Goal: Check status

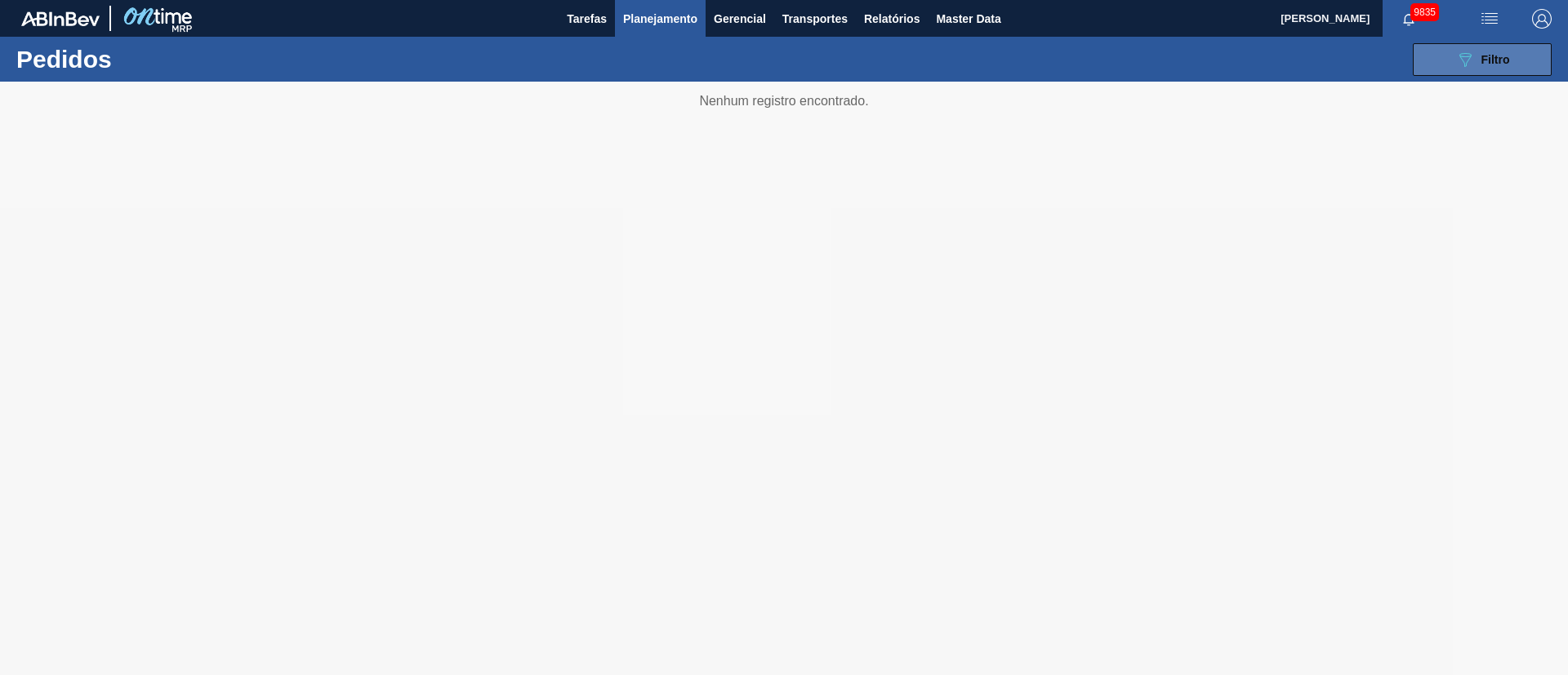
click at [1489, 55] on span "Filtro" at bounding box center [1495, 60] width 28 height 13
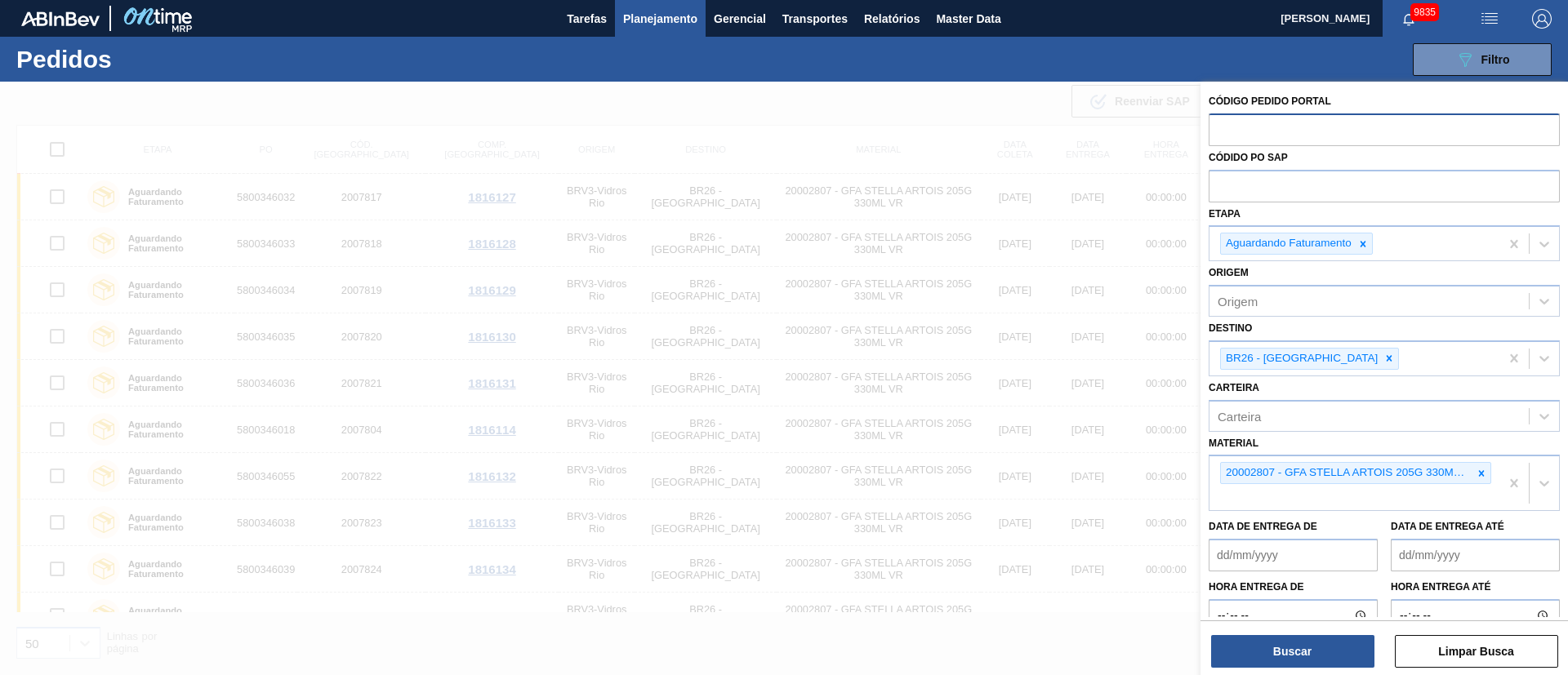
click at [1243, 129] on input "text" at bounding box center [1384, 129] width 351 height 31
paste input "text"
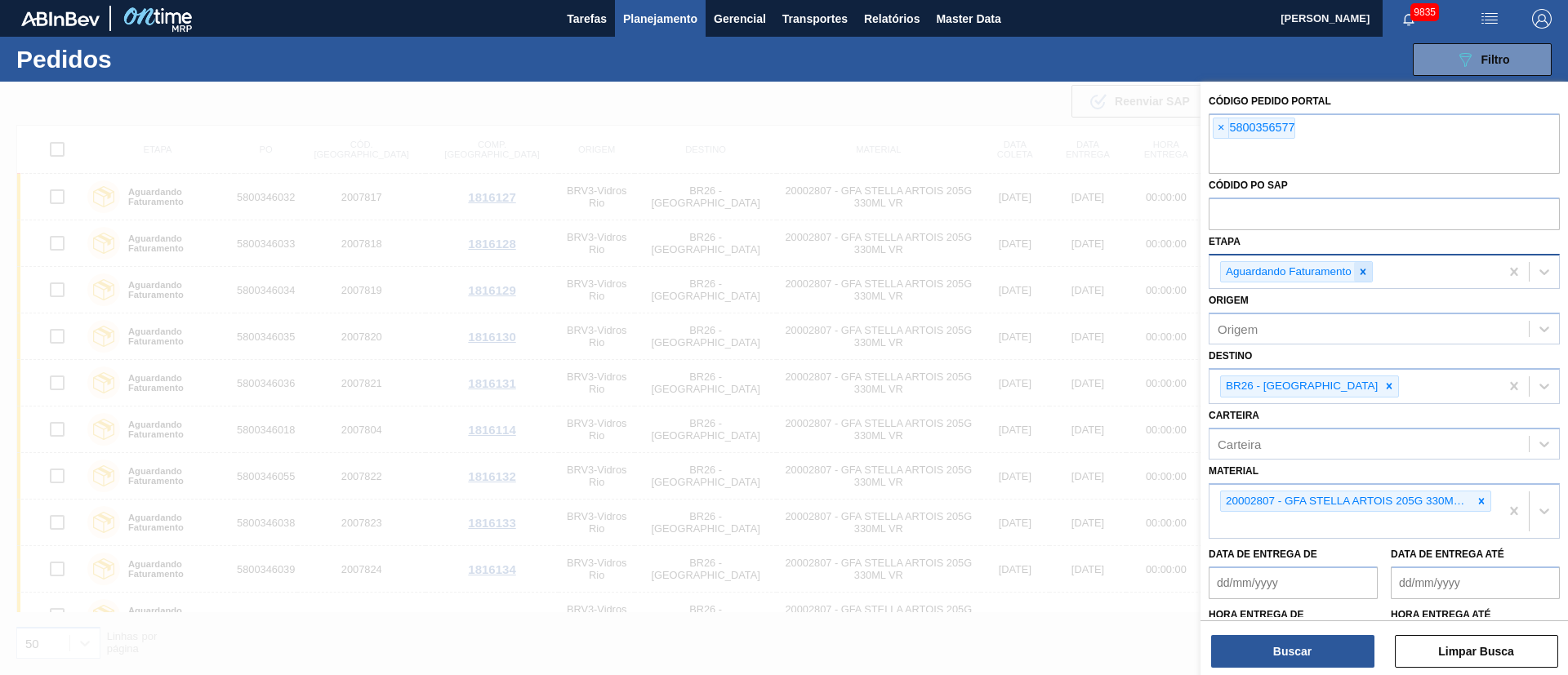
click at [1369, 278] on div at bounding box center [1363, 272] width 18 height 20
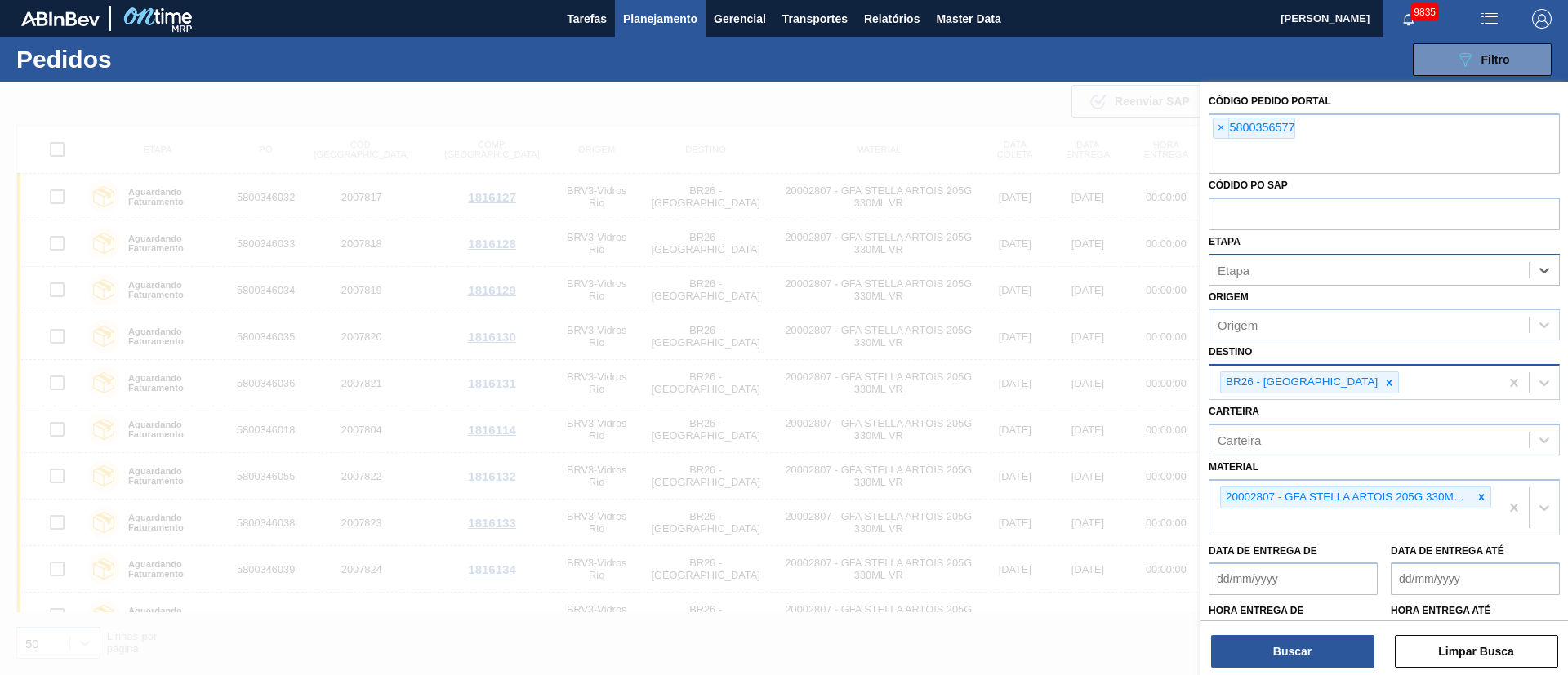
click at [1383, 377] on icon at bounding box center [1389, 383] width 11 height 11
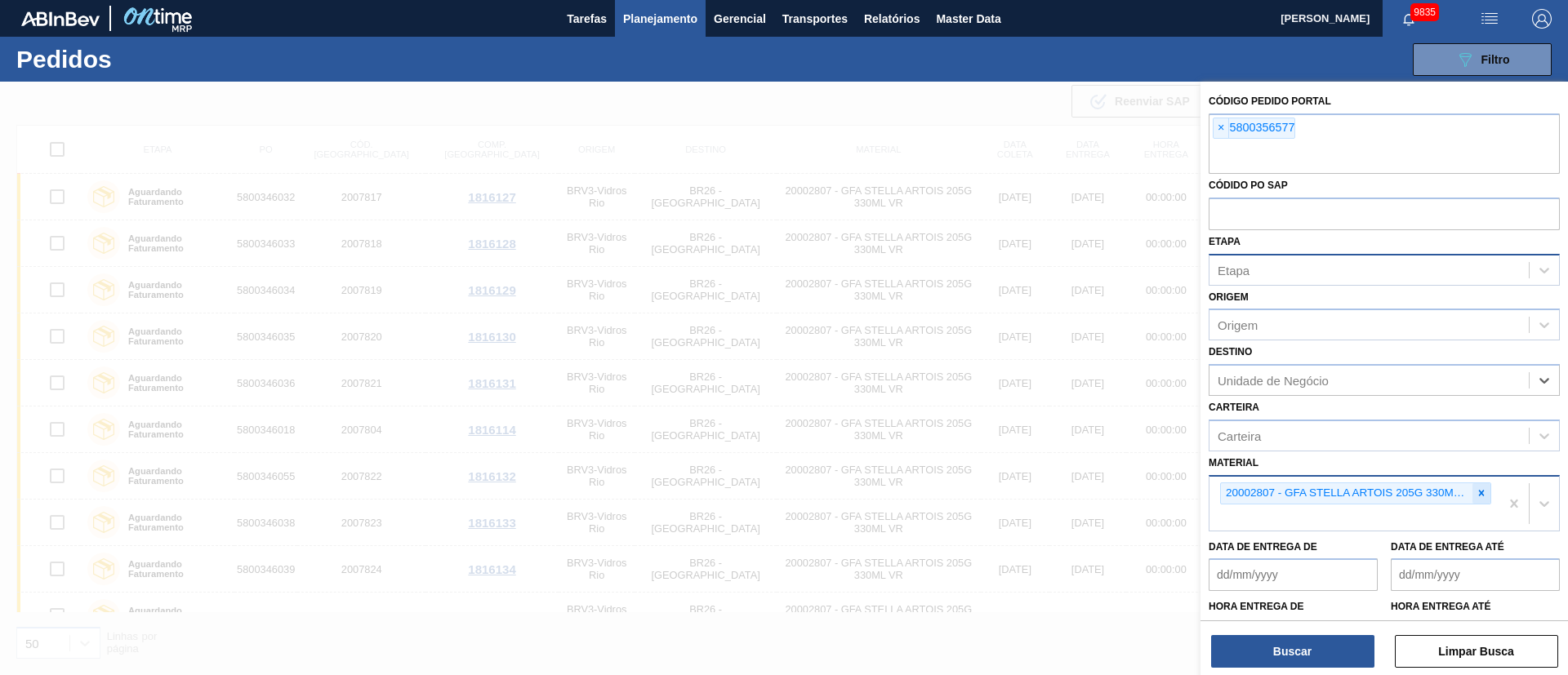
click at [1479, 490] on icon at bounding box center [1482, 493] width 11 height 11
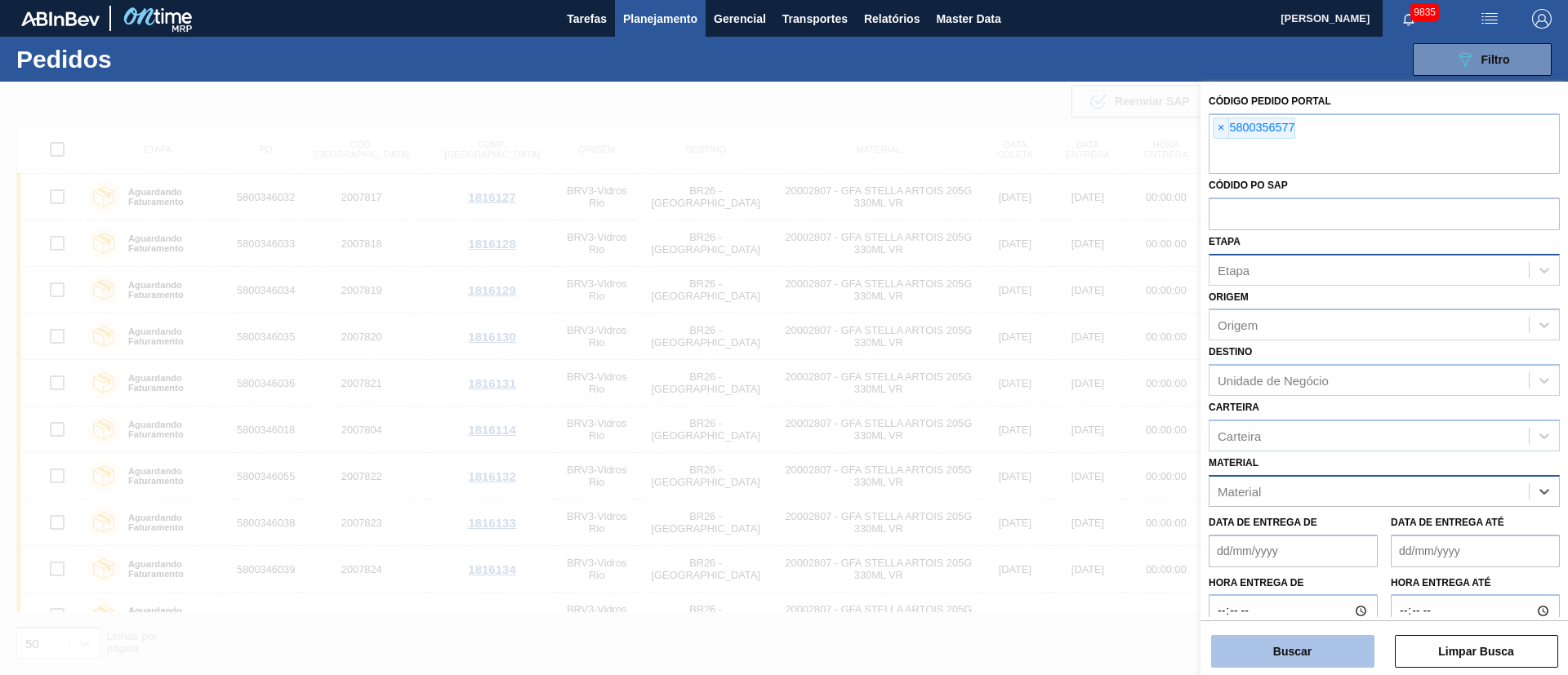
click at [1312, 652] on button "Buscar" at bounding box center [1293, 652] width 164 height 33
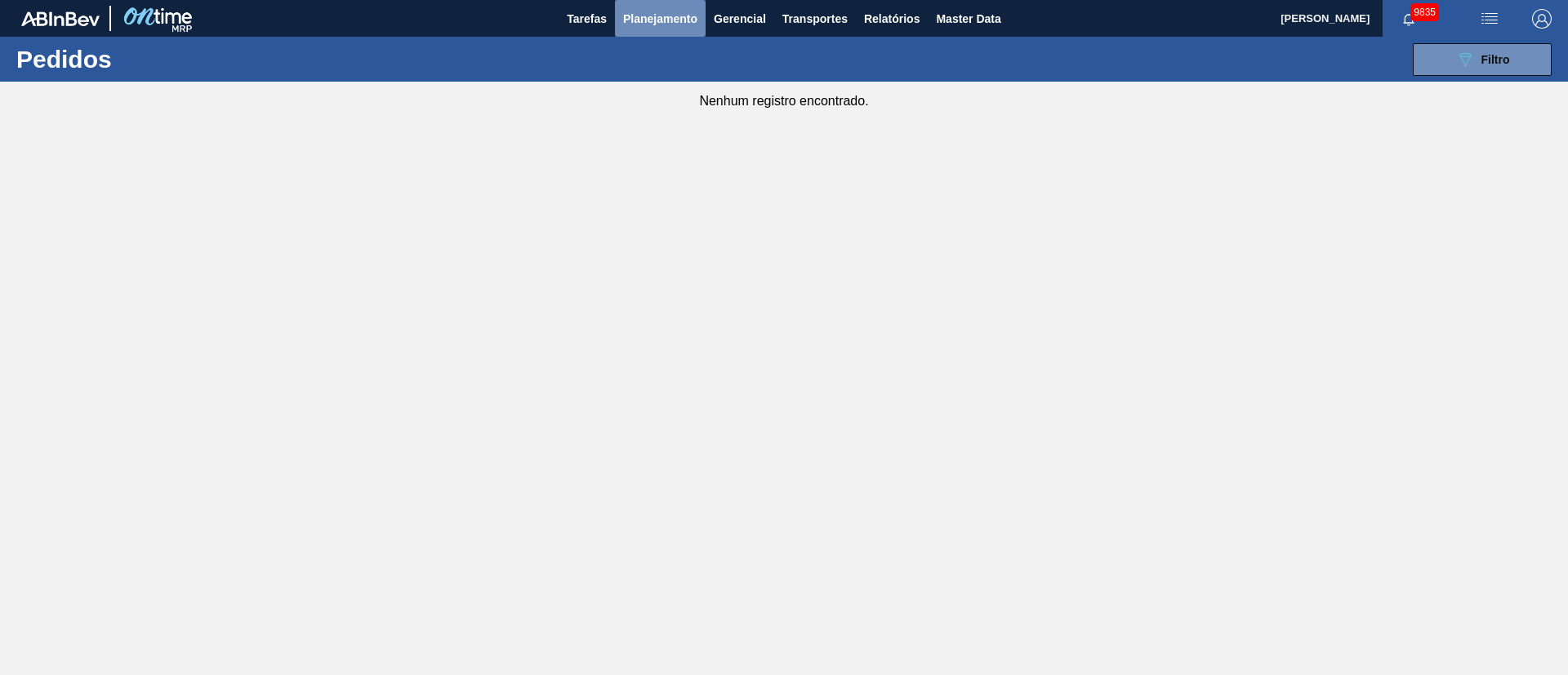
click at [629, 28] on button "Planejamento" at bounding box center [660, 18] width 91 height 37
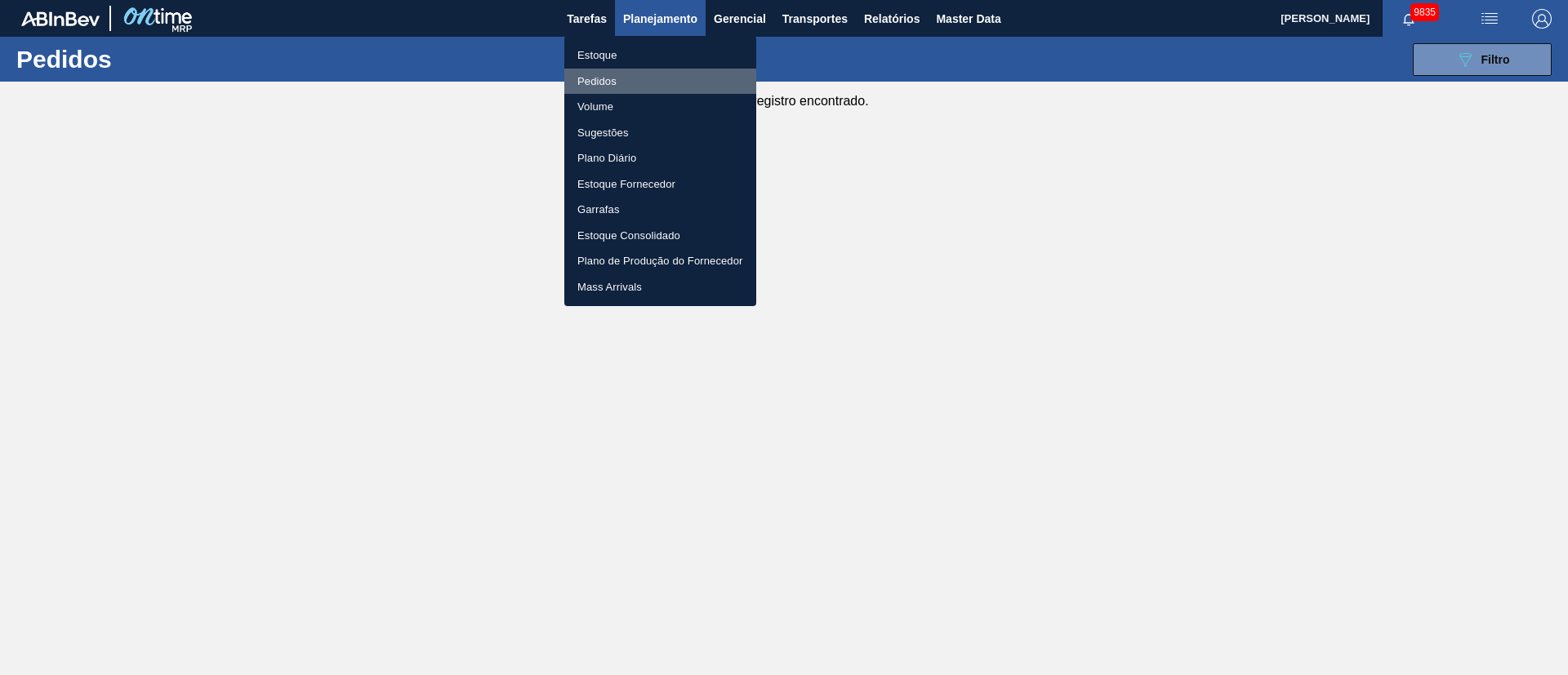
click at [599, 78] on li "Pedidos" at bounding box center [660, 82] width 192 height 26
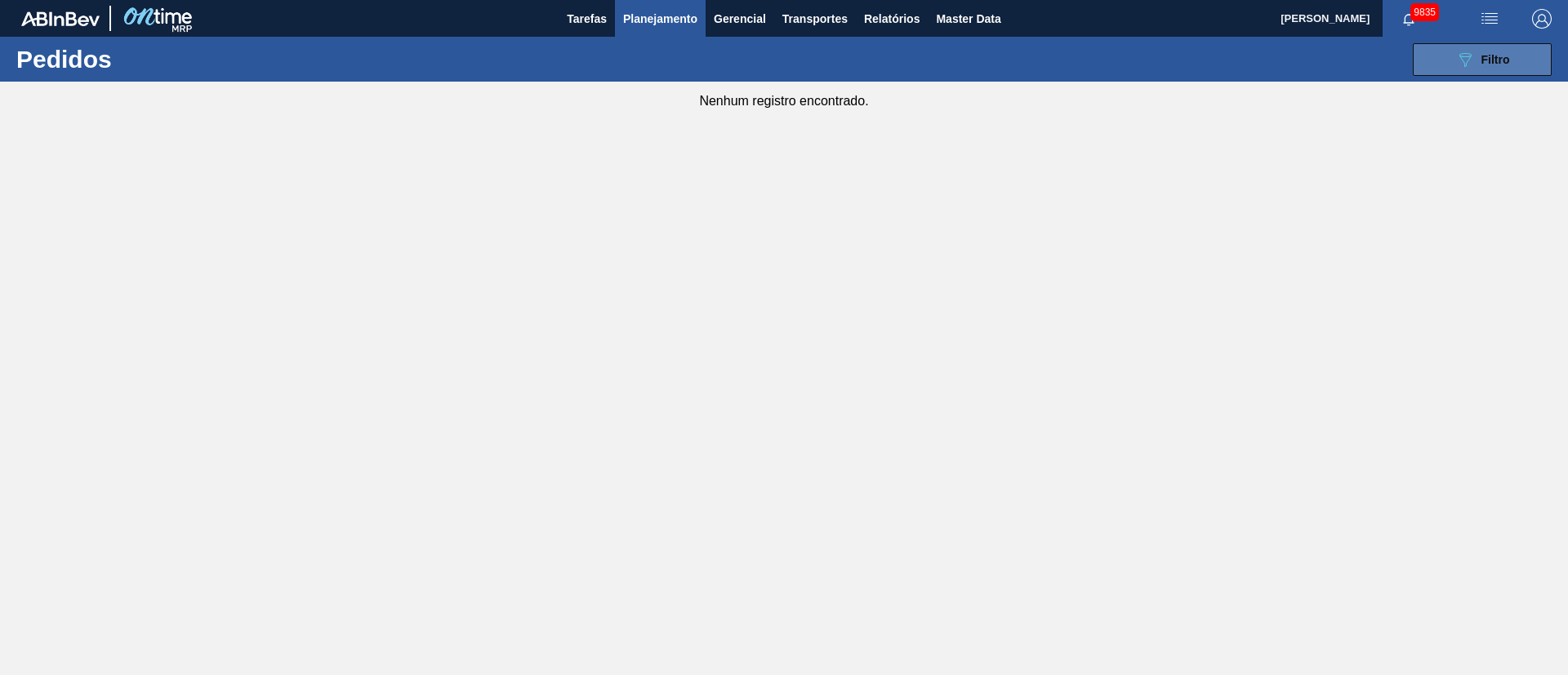
click at [1483, 73] on button "089F7B8B-B2A5-4AFE-B5C0-19BA573D28AC Filtro" at bounding box center [1482, 60] width 139 height 33
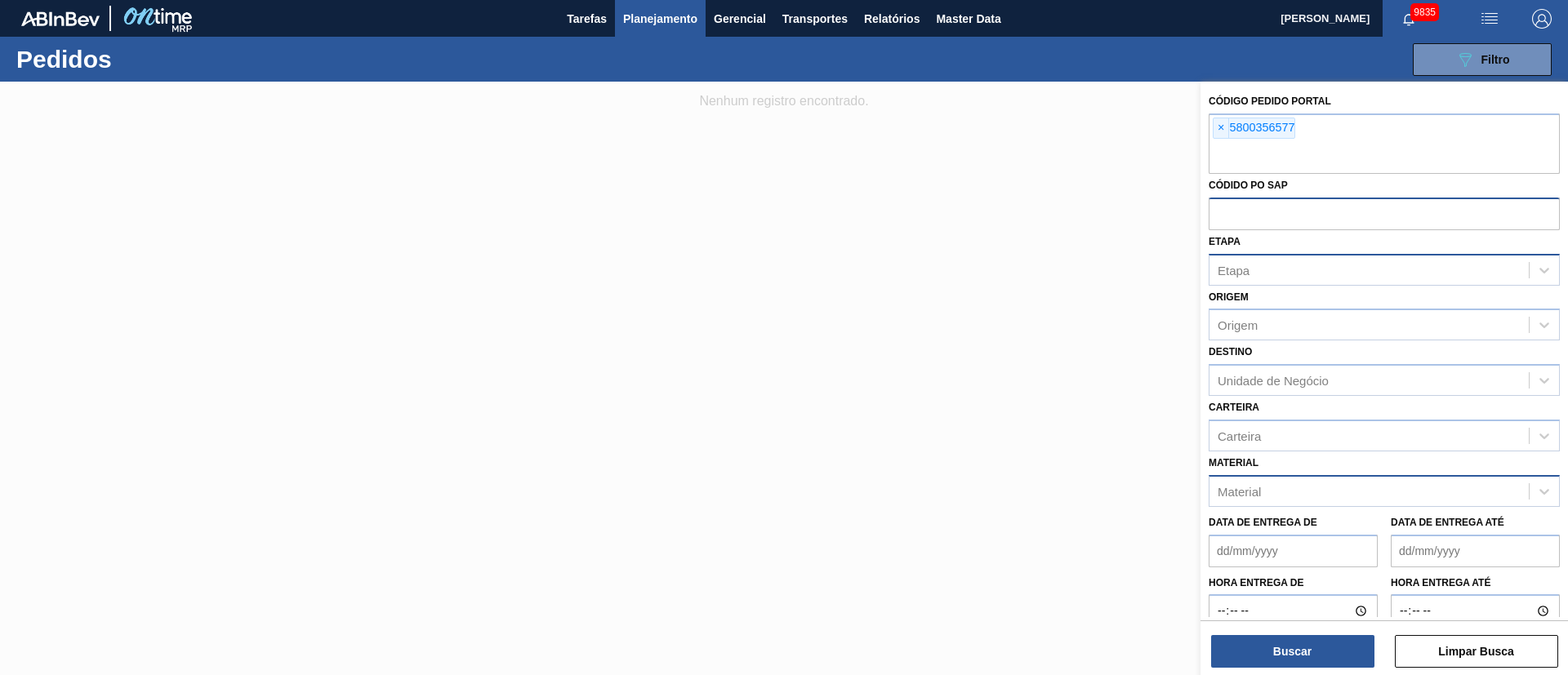
click at [1238, 211] on input "text" at bounding box center [1384, 213] width 351 height 31
paste input "text"
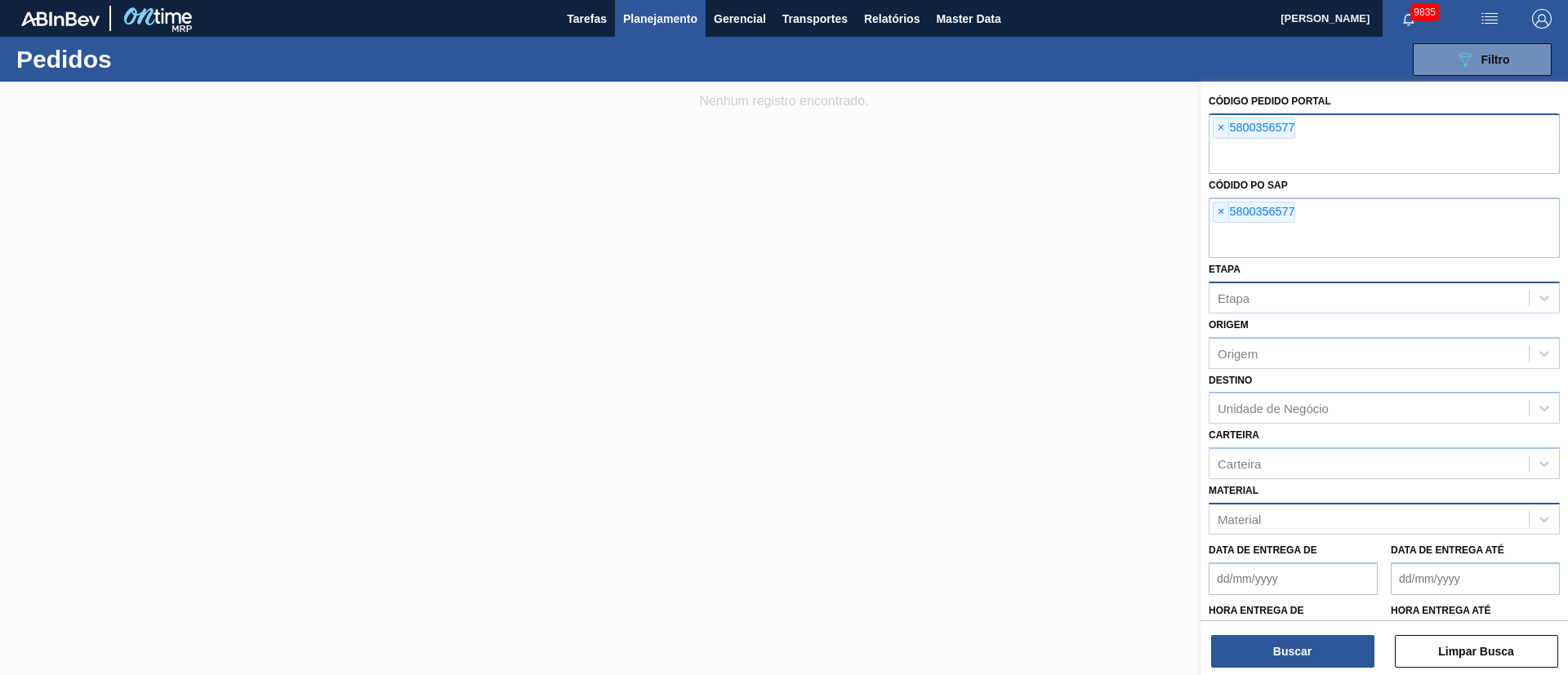
click at [1213, 123] on div "× 5800356577" at bounding box center [1384, 144] width 351 height 61
click at [1226, 129] on span "×" at bounding box center [1221, 128] width 16 height 19
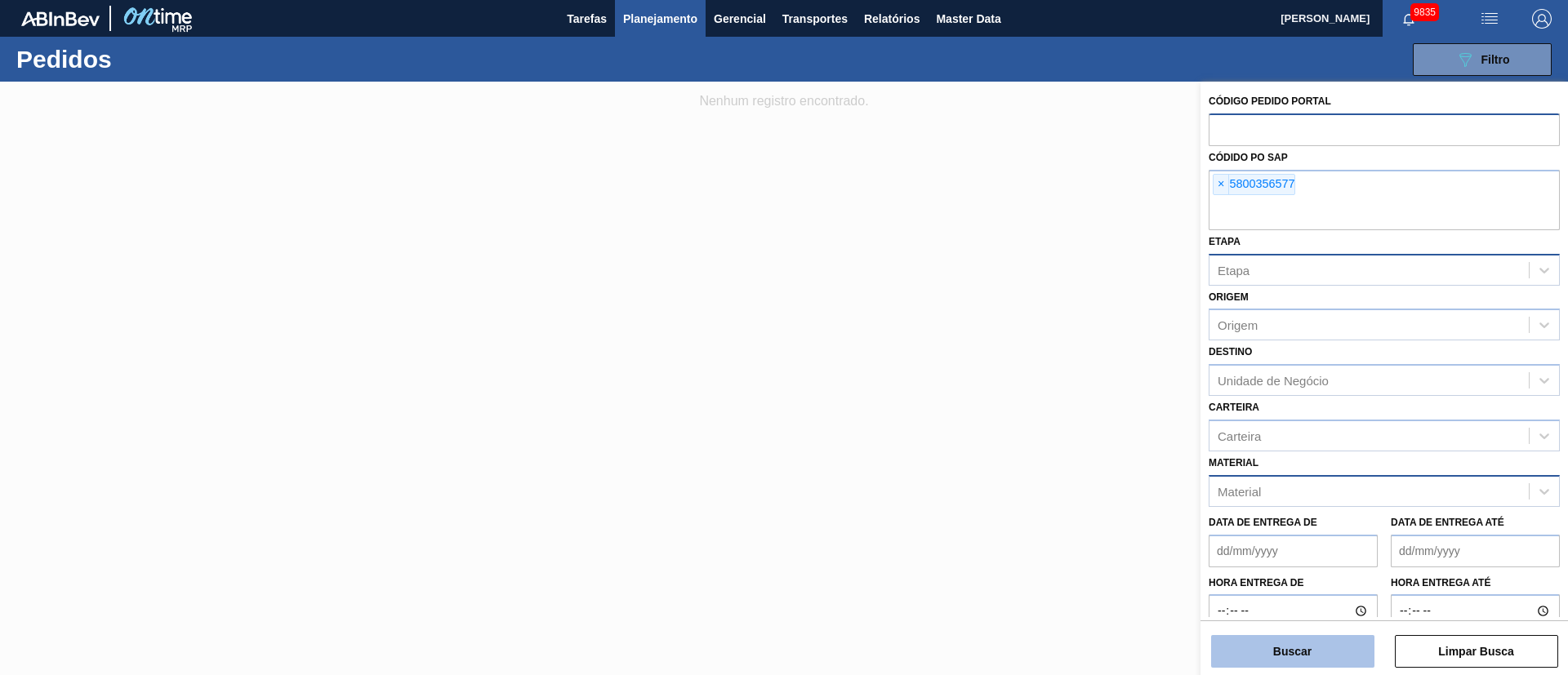
click at [1316, 653] on button "Buscar" at bounding box center [1293, 652] width 164 height 33
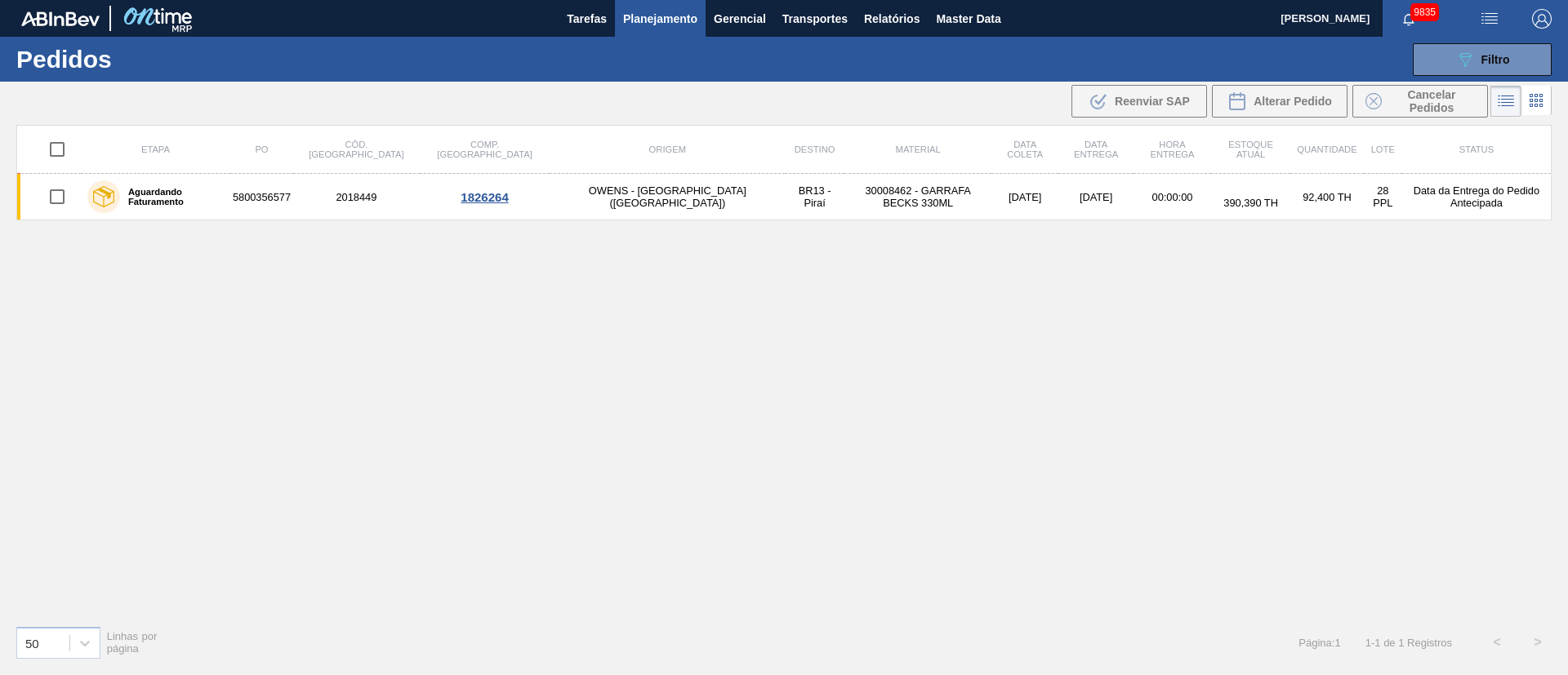
click at [792, 231] on div "Etapa PO Cód. Pedido Comp. Carga Origem Destino Material Data coleta Data entre…" at bounding box center [784, 368] width 1536 height 488
click at [805, 306] on div "Etapa PO Cód. Pedido Comp. Carga Origem Destino Material Data coleta Data entre…" at bounding box center [784, 368] width 1536 height 488
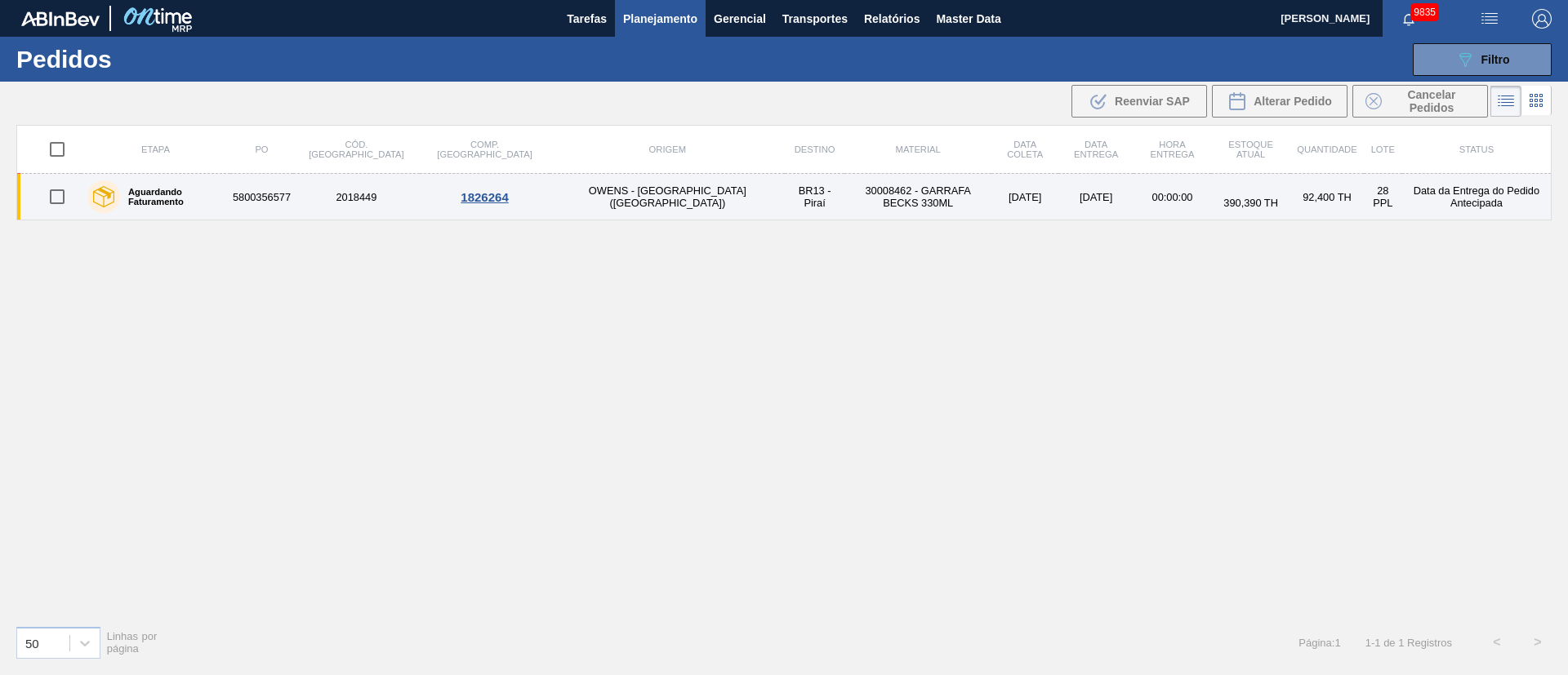
click at [549, 186] on td "OWENS - [GEOGRAPHIC_DATA] ([GEOGRAPHIC_DATA])" at bounding box center [667, 197] width 235 height 47
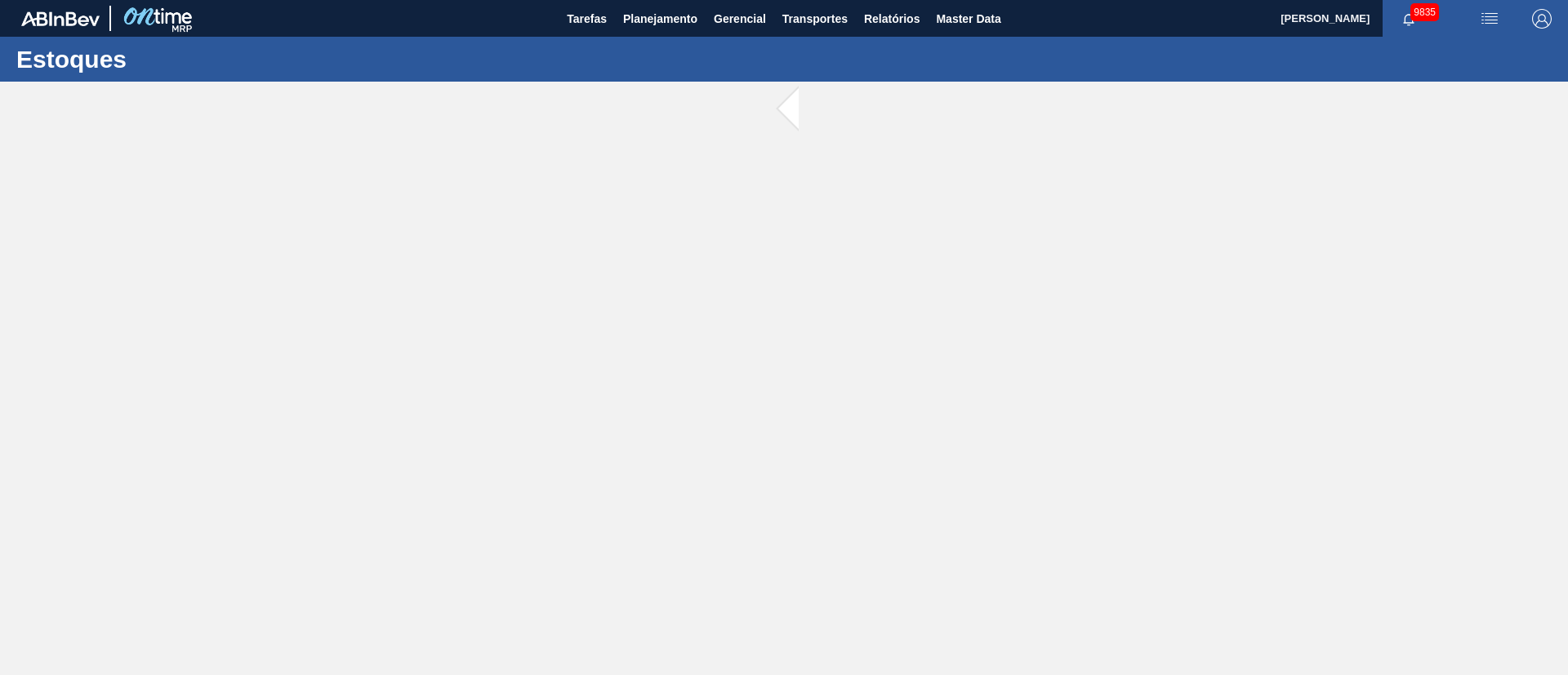
click at [532, 186] on main "Tarefas Planejamento Gerencial Transportes Relatórios Master Data [PERSON_NAME]…" at bounding box center [784, 337] width 1568 height 675
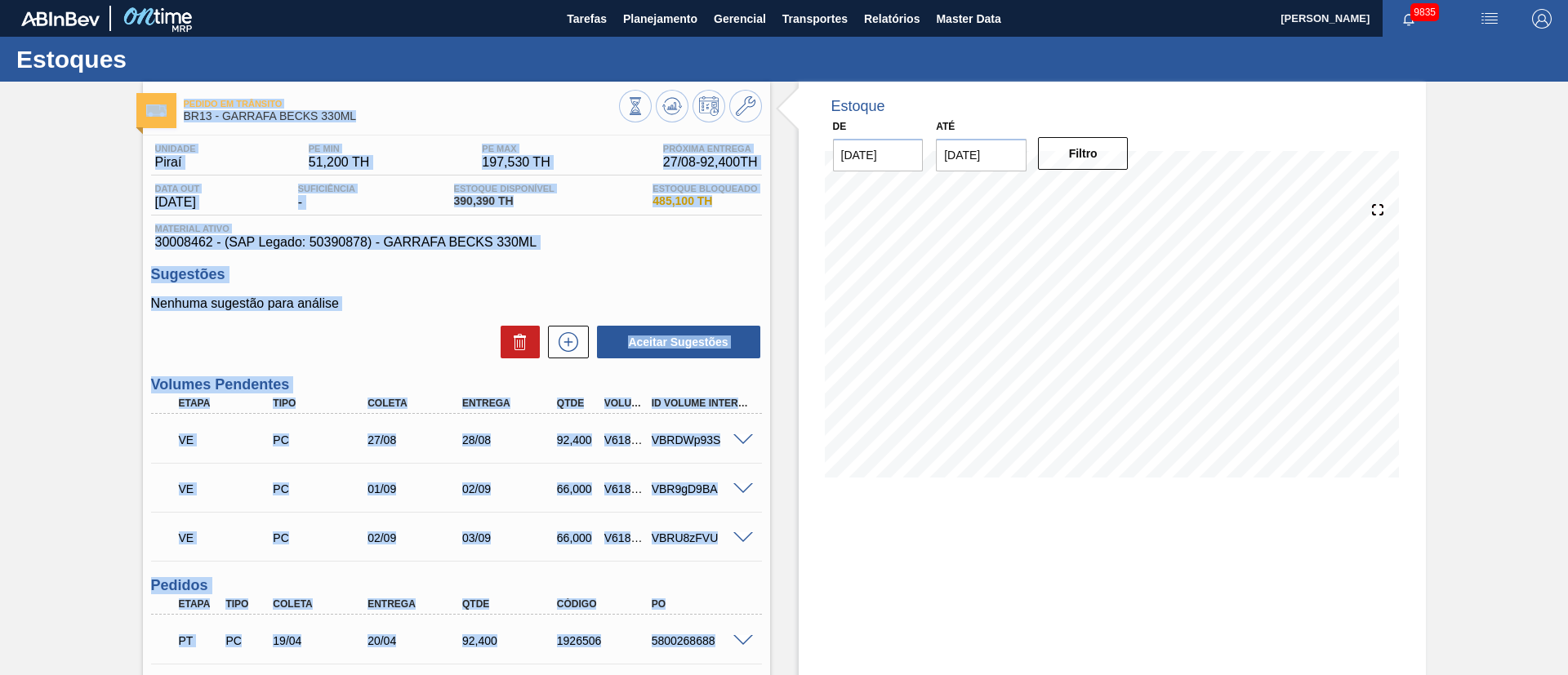
click at [761, 242] on div "Unidade Piraí PE MIN 51,200 TH PE MAX 197,530 TH Próxima Entrega 27/08 - 92,400…" at bounding box center [457, 536] width 627 height 801
